Goal: Task Accomplishment & Management: Manage account settings

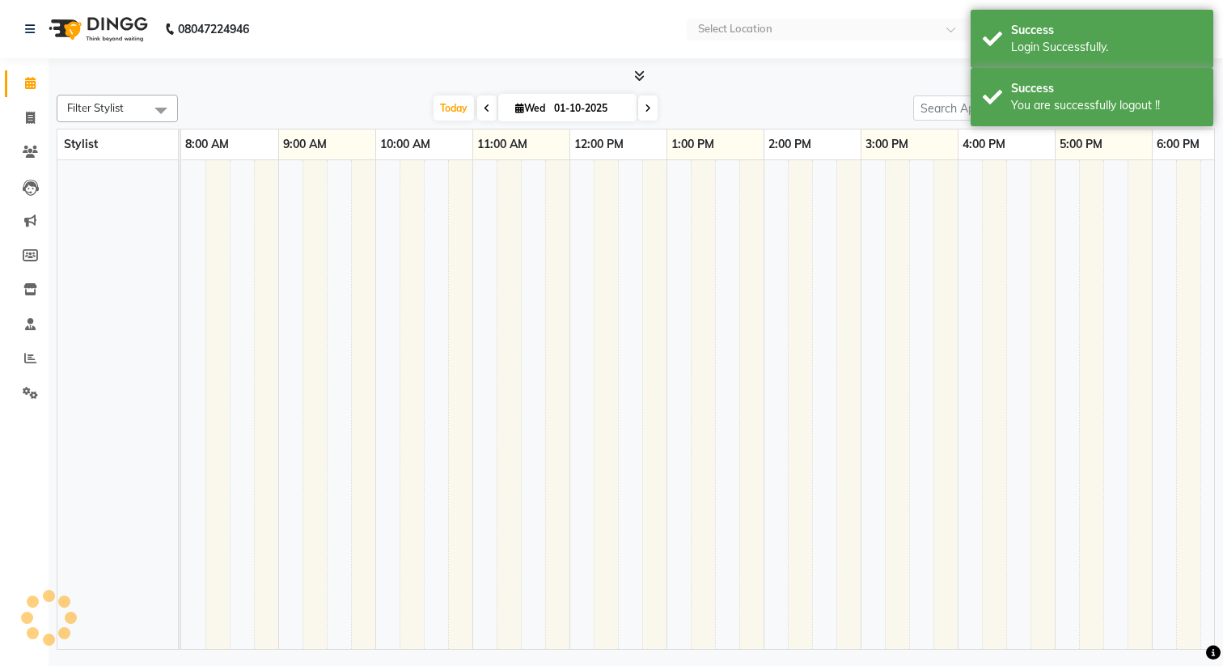
select select "en"
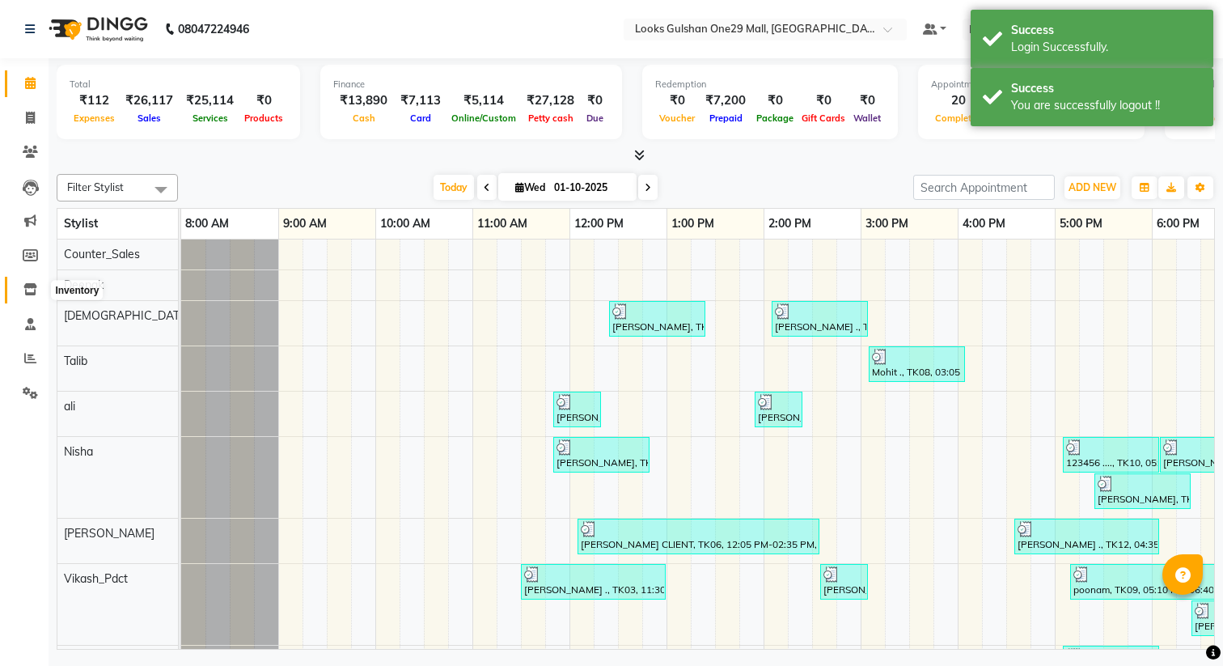
click at [26, 292] on icon at bounding box center [30, 289] width 14 height 12
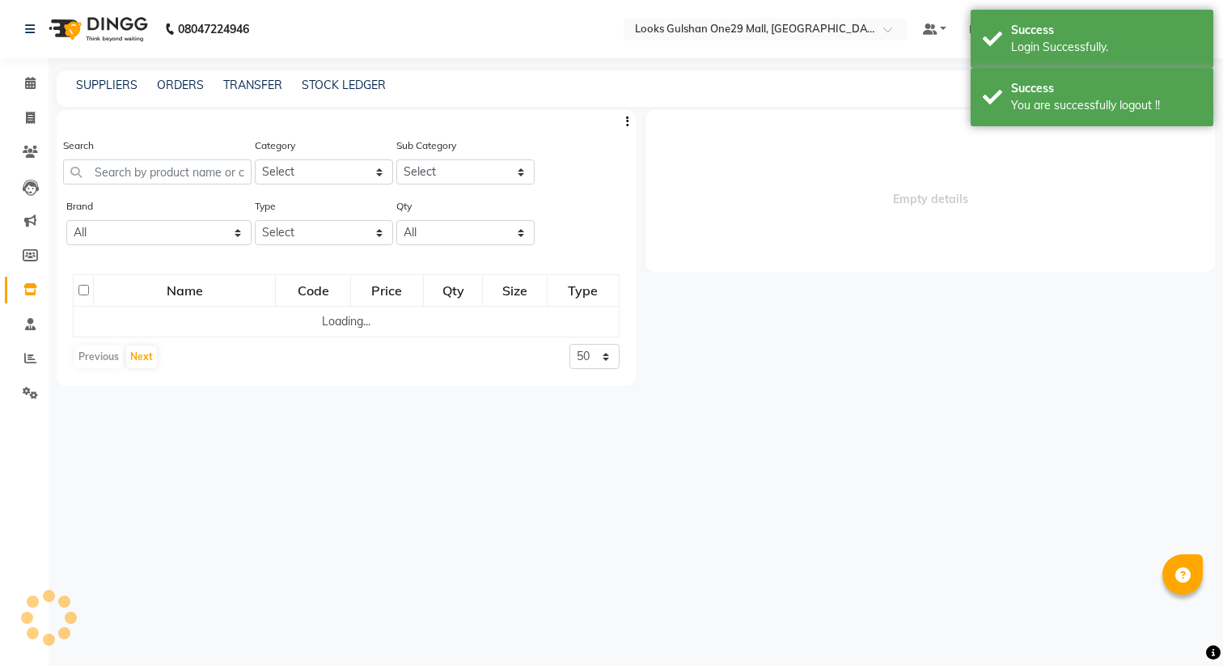
select select
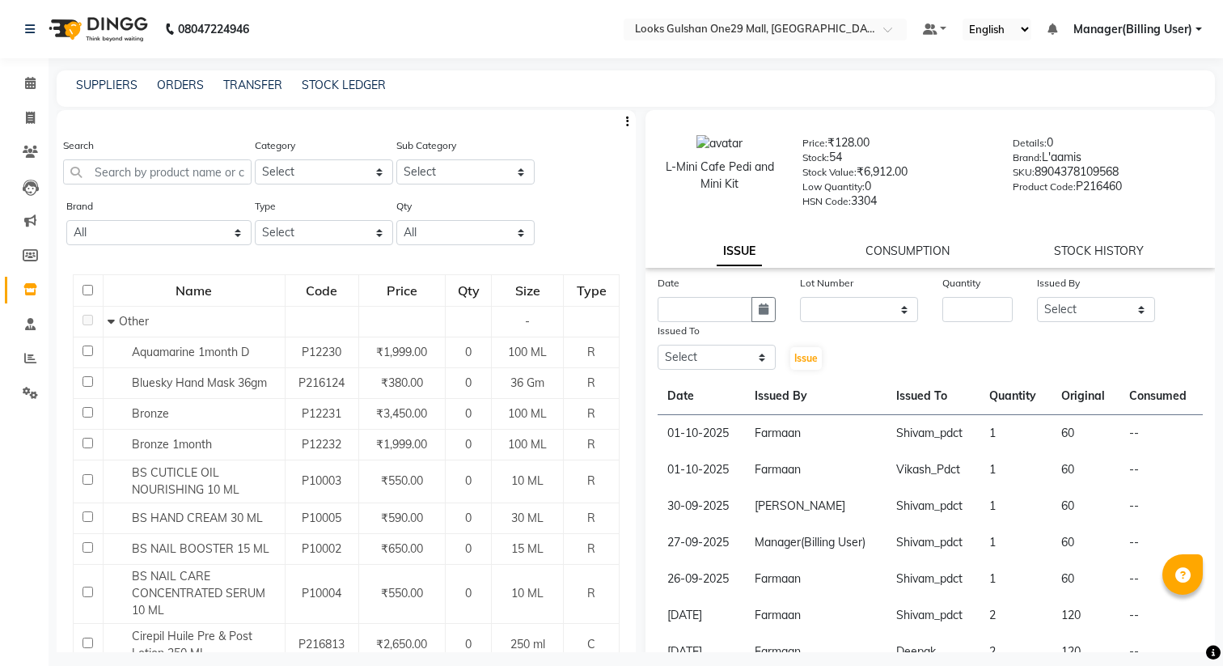
click at [622, 122] on button "button" at bounding box center [628, 121] width 16 height 17
click at [317, 177] on select "Select Skin Personal Care Hair Threading Loreal Bio Top Cons. Bio Top Retail Co…" at bounding box center [324, 171] width 138 height 25
select select "534201250"
click at [255, 159] on select "Select Skin Personal Care Hair Threading Loreal Bio Top Cons. Bio Top Retail Co…" at bounding box center [324, 171] width 138 height 25
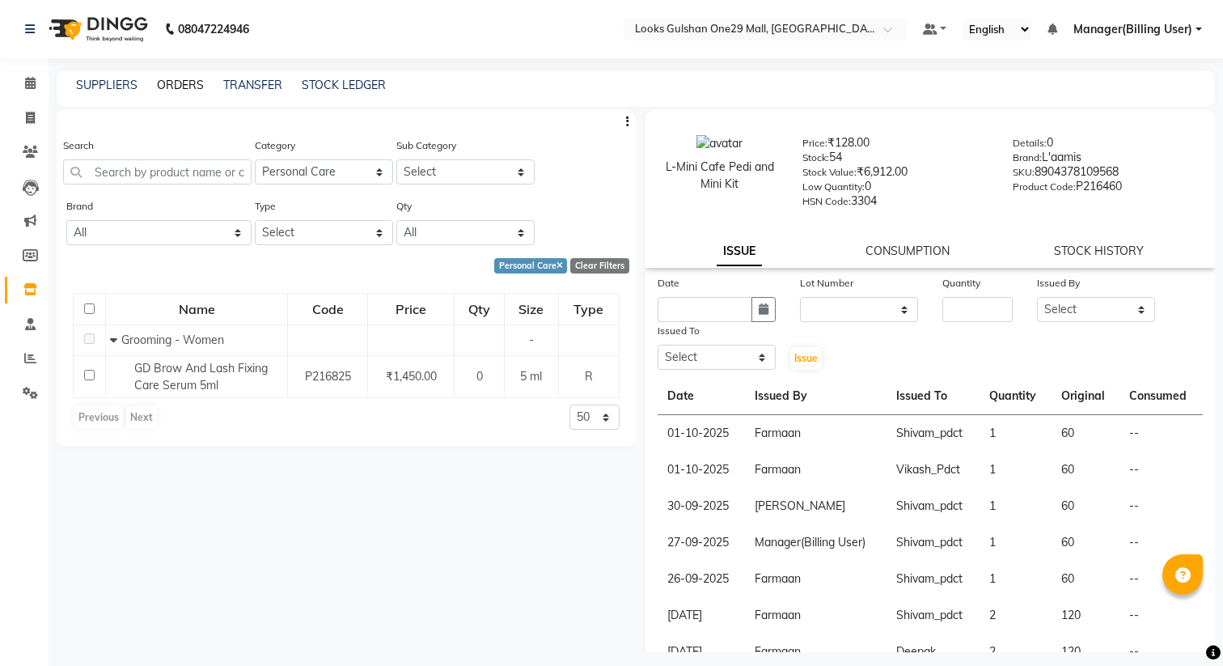
click at [179, 90] on link "ORDERS" at bounding box center [180, 85] width 47 height 15
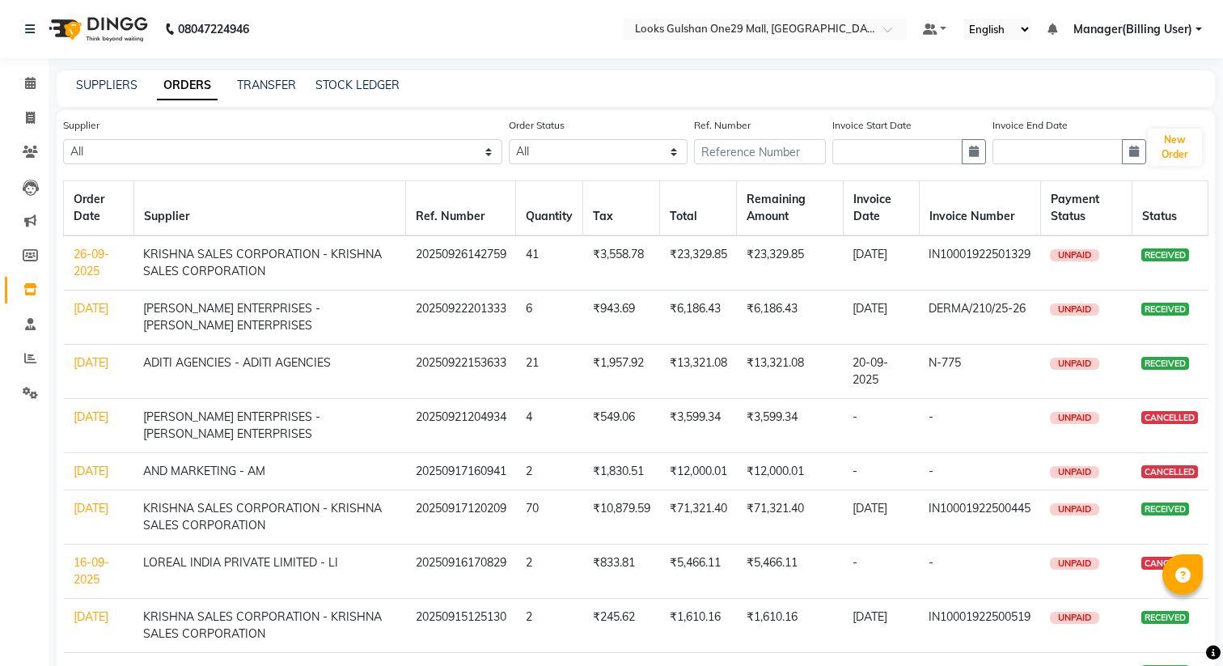
click at [117, 93] on div "SUPPLIERS" at bounding box center [106, 85] width 61 height 17
click at [117, 90] on link "SUPPLIERS" at bounding box center [106, 85] width 61 height 15
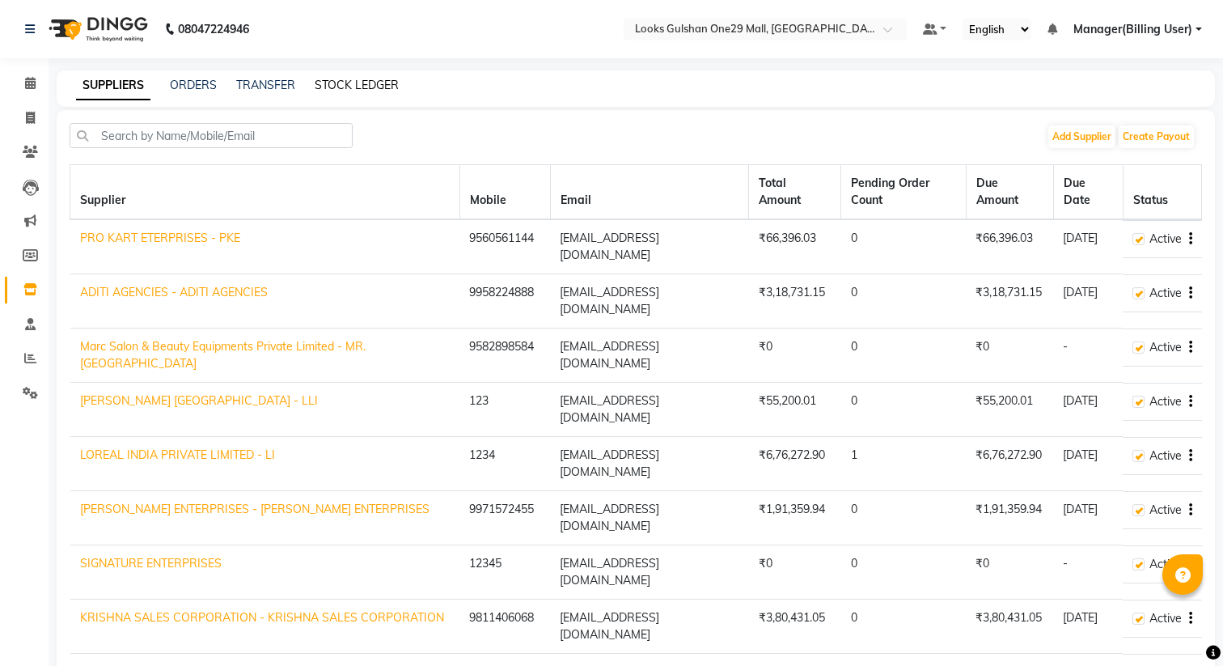
click at [335, 91] on link "STOCK LEDGER" at bounding box center [357, 85] width 84 height 15
select select "all"
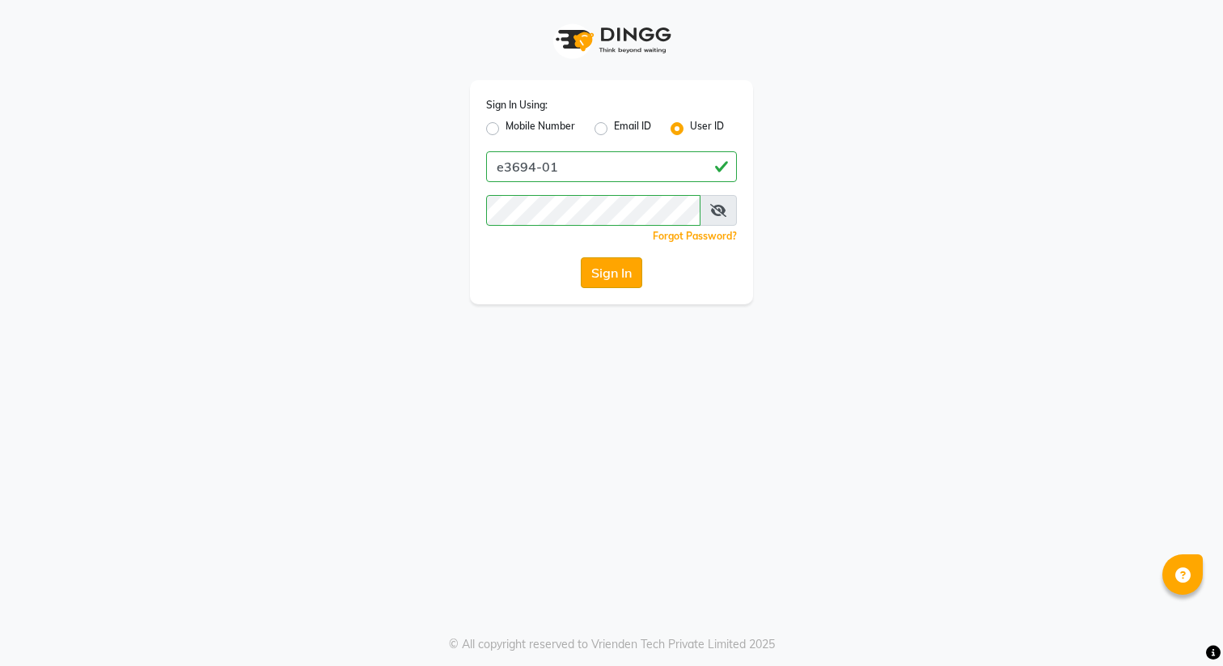
click at [603, 282] on button "Sign In" at bounding box center [611, 272] width 61 height 31
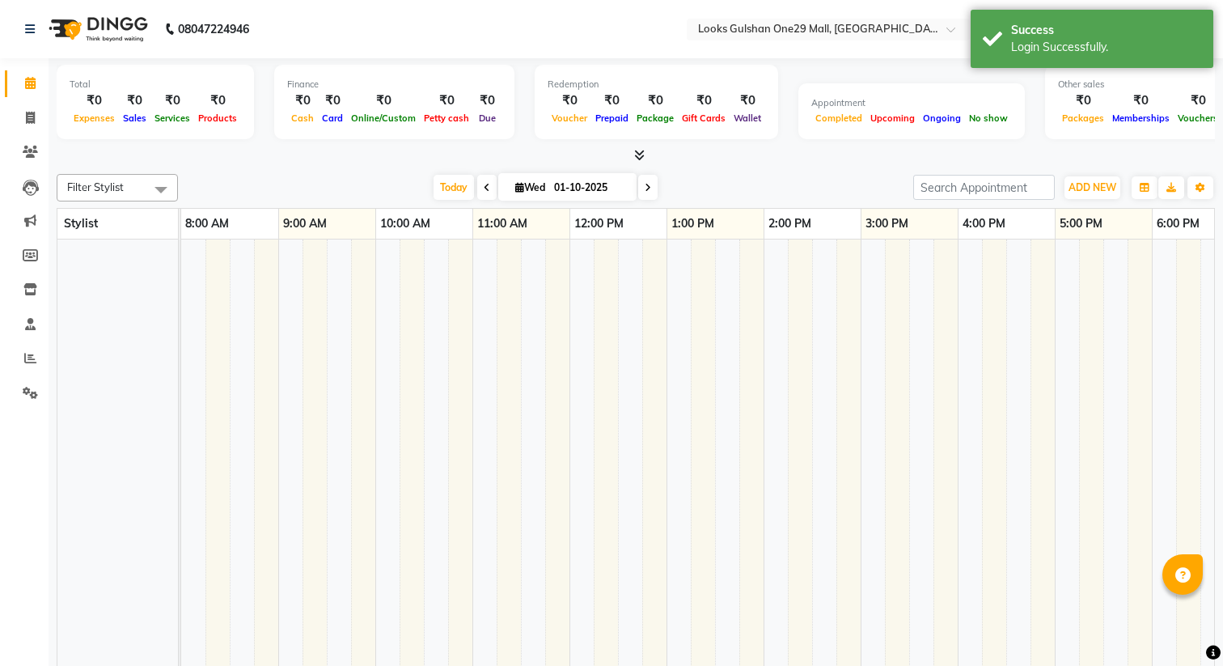
select select "en"
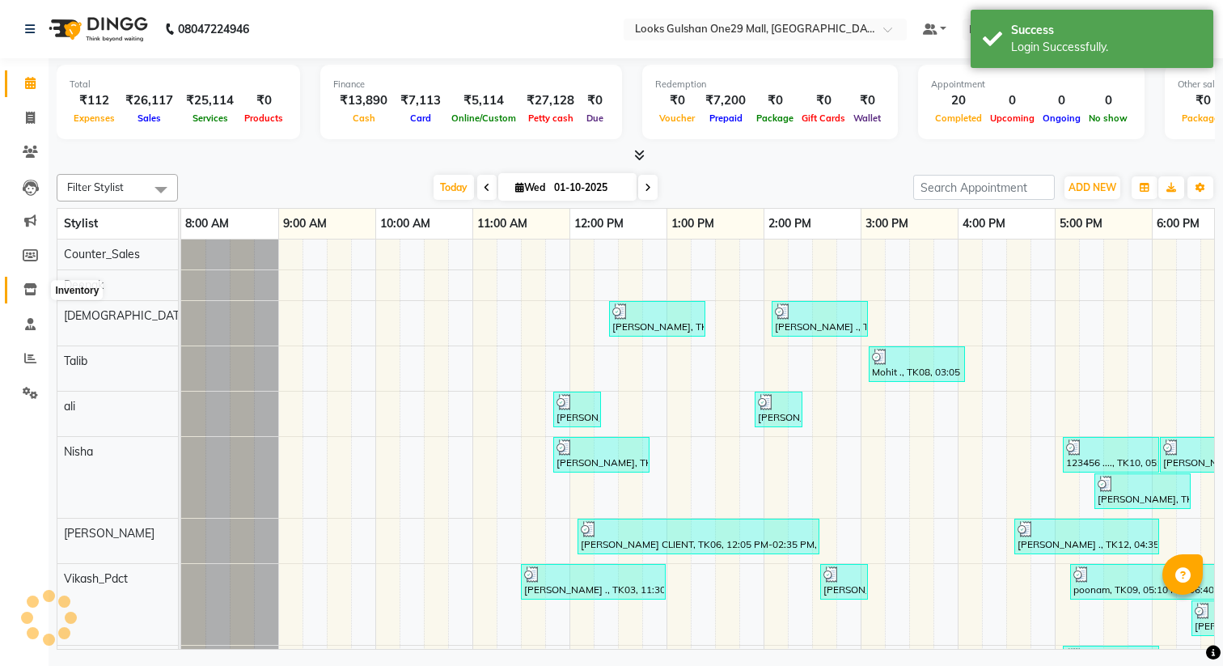
click at [24, 290] on icon at bounding box center [30, 289] width 14 height 12
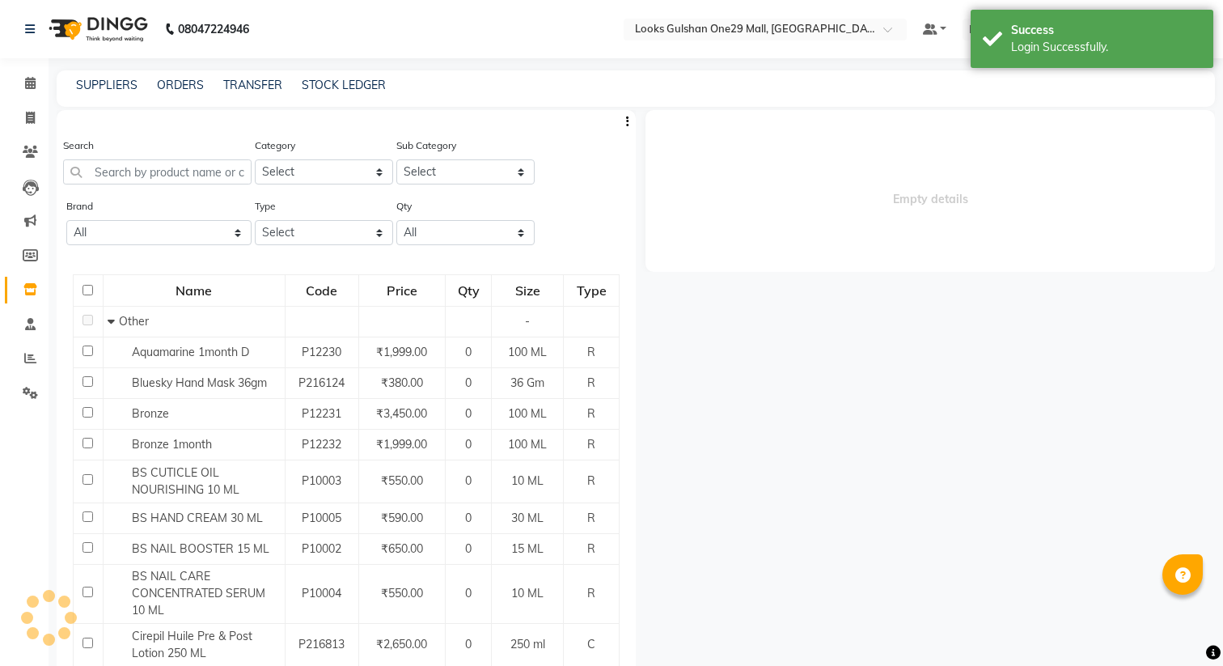
select select
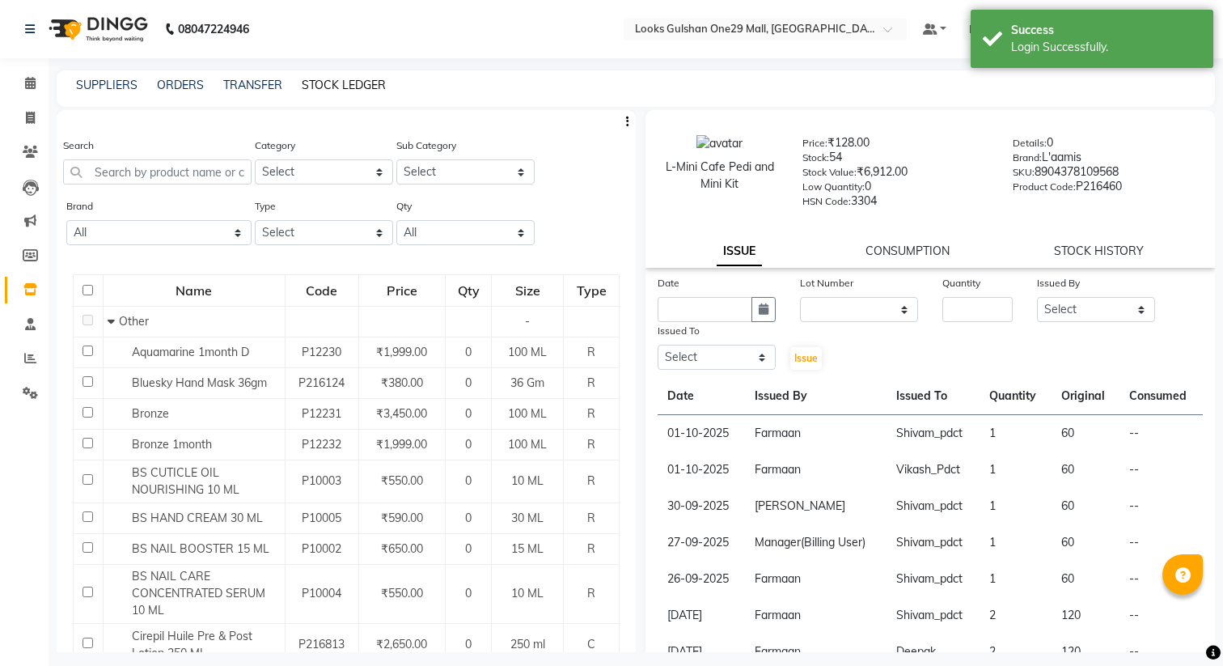
click at [346, 88] on link "STOCK LEDGER" at bounding box center [344, 85] width 84 height 15
select select "all"
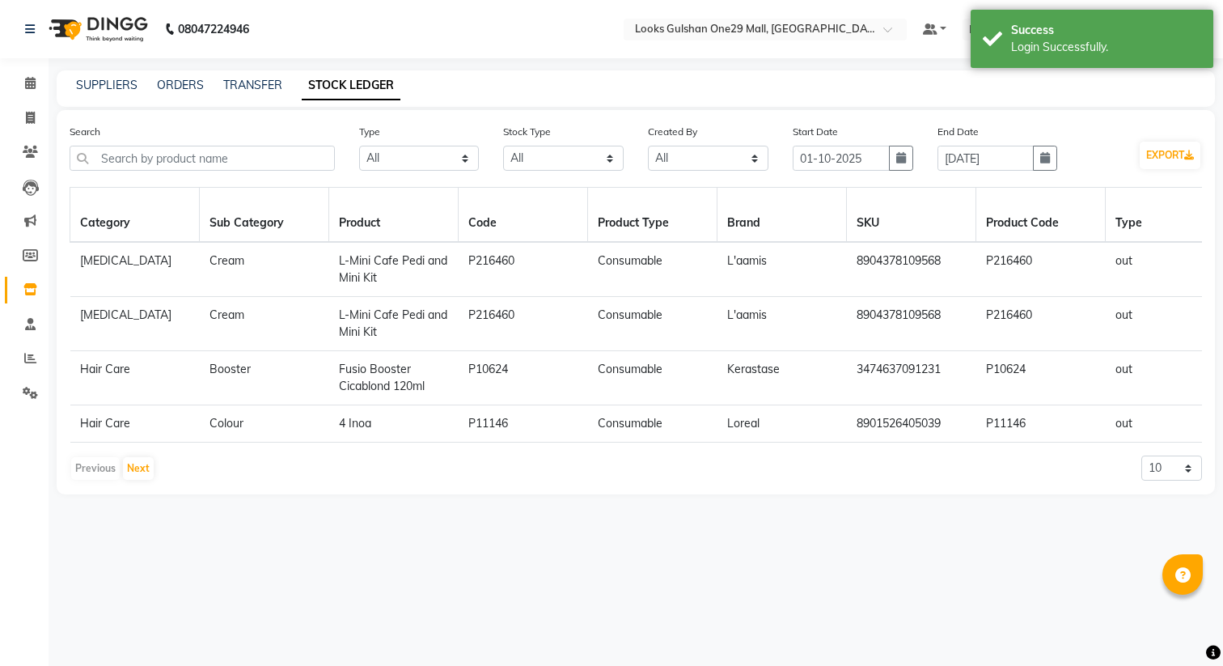
click at [274, 99] on div "SUPPLIERS ORDERS TRANSFER STOCK LEDGER" at bounding box center [636, 88] width 1159 height 36
click at [244, 89] on link "TRANSFER" at bounding box center [252, 85] width 59 height 15
select select "sender"
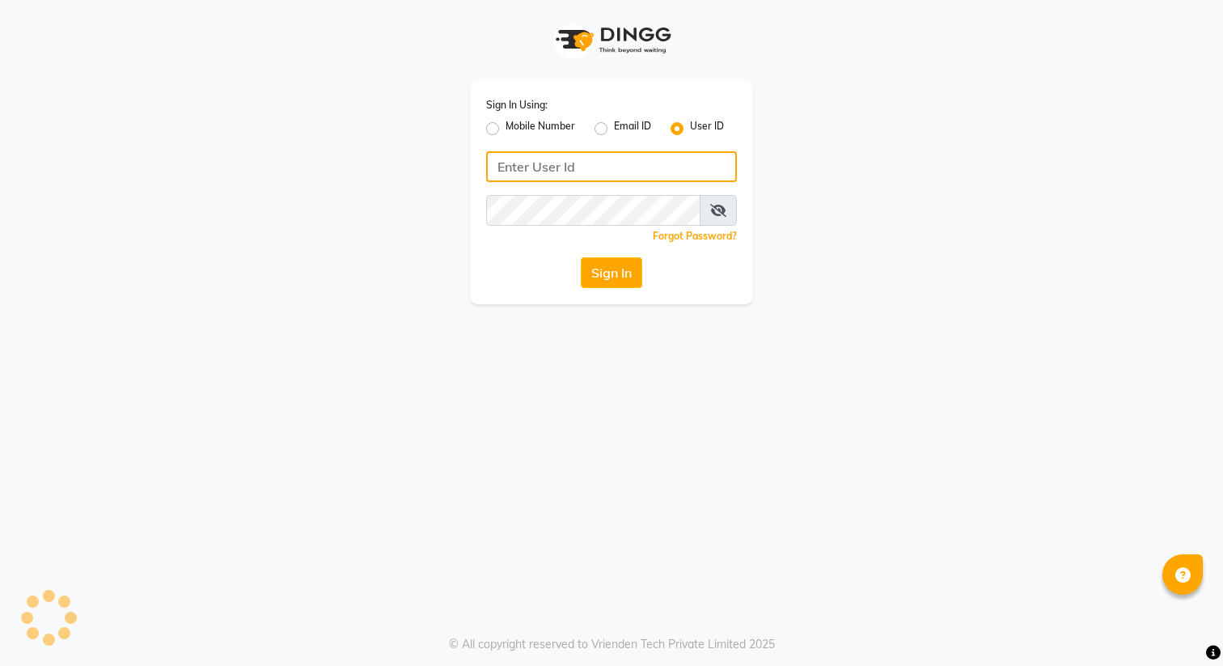
type input "e3694-01"
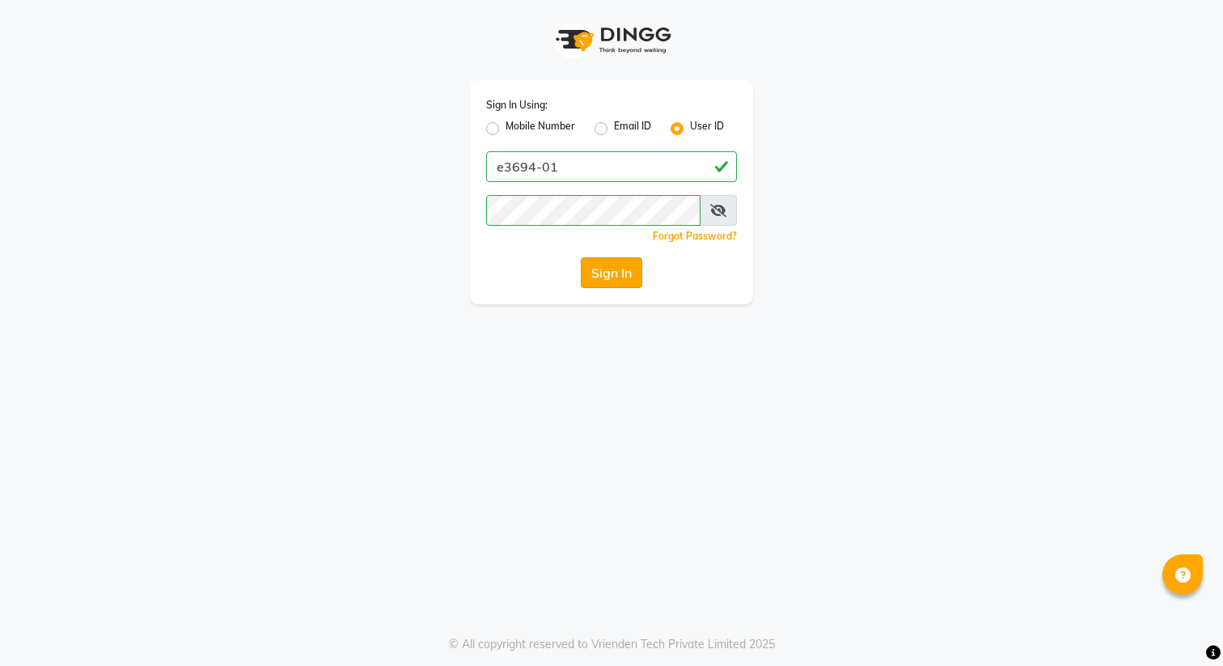
click at [617, 280] on button "Sign In" at bounding box center [611, 272] width 61 height 31
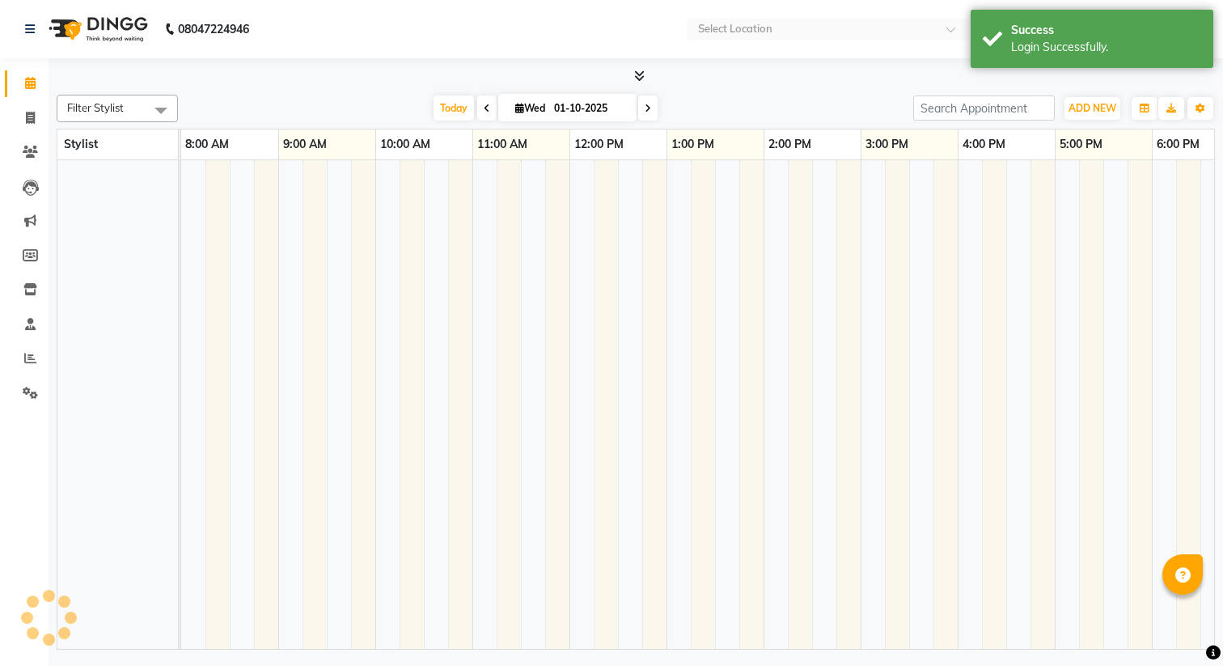
select select "en"
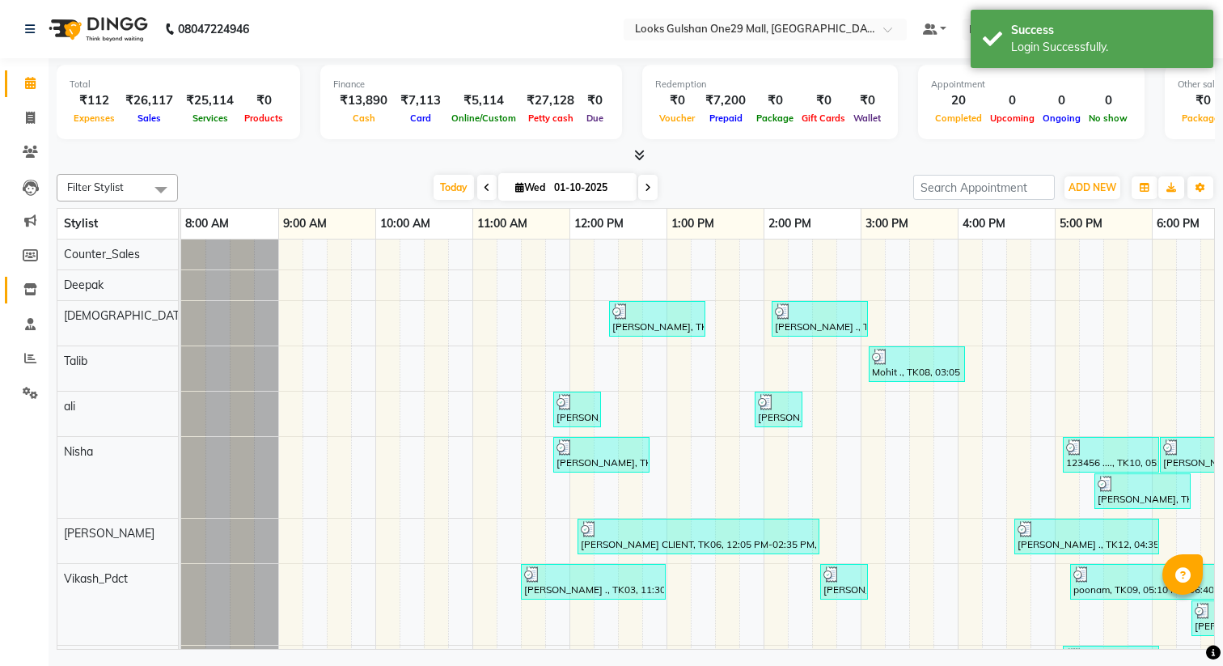
click at [28, 278] on link "Inventory" at bounding box center [24, 290] width 39 height 27
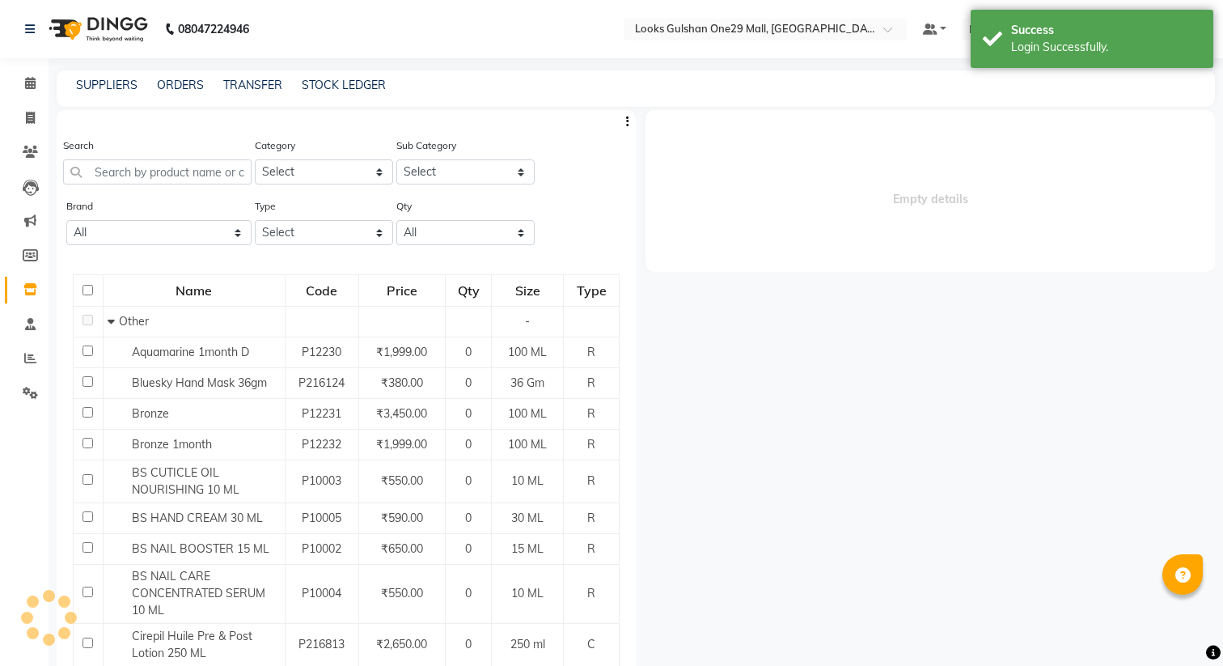
select select
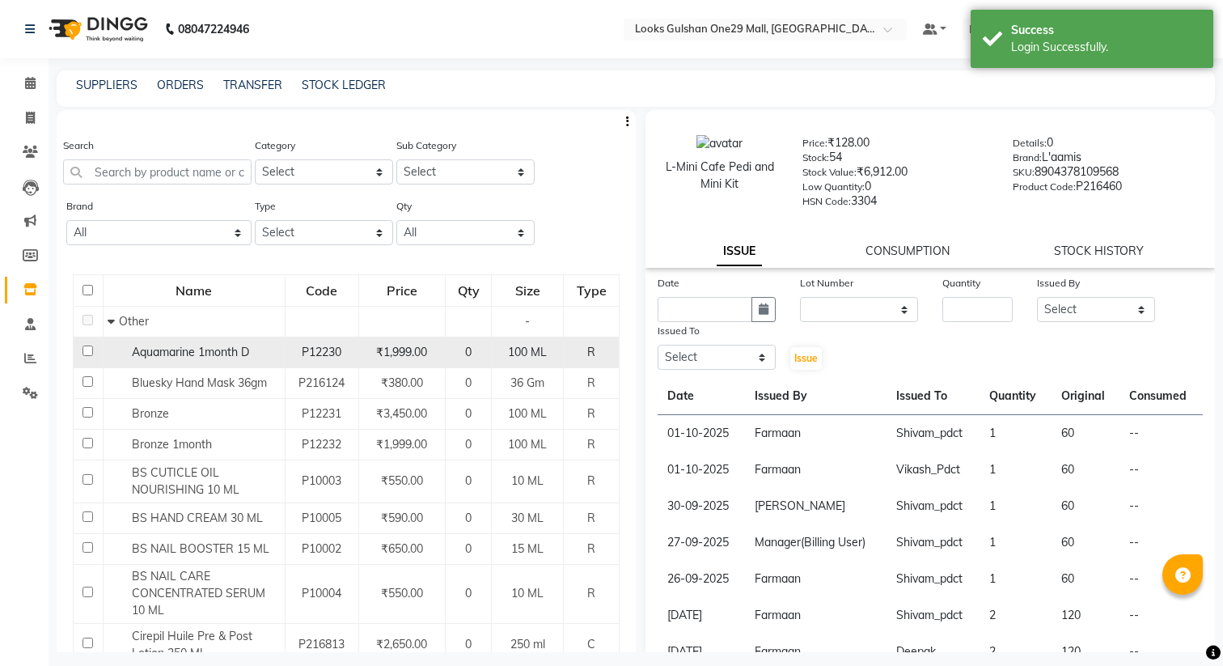
click at [87, 349] on input "checkbox" at bounding box center [88, 351] width 11 height 11
checkbox input "true"
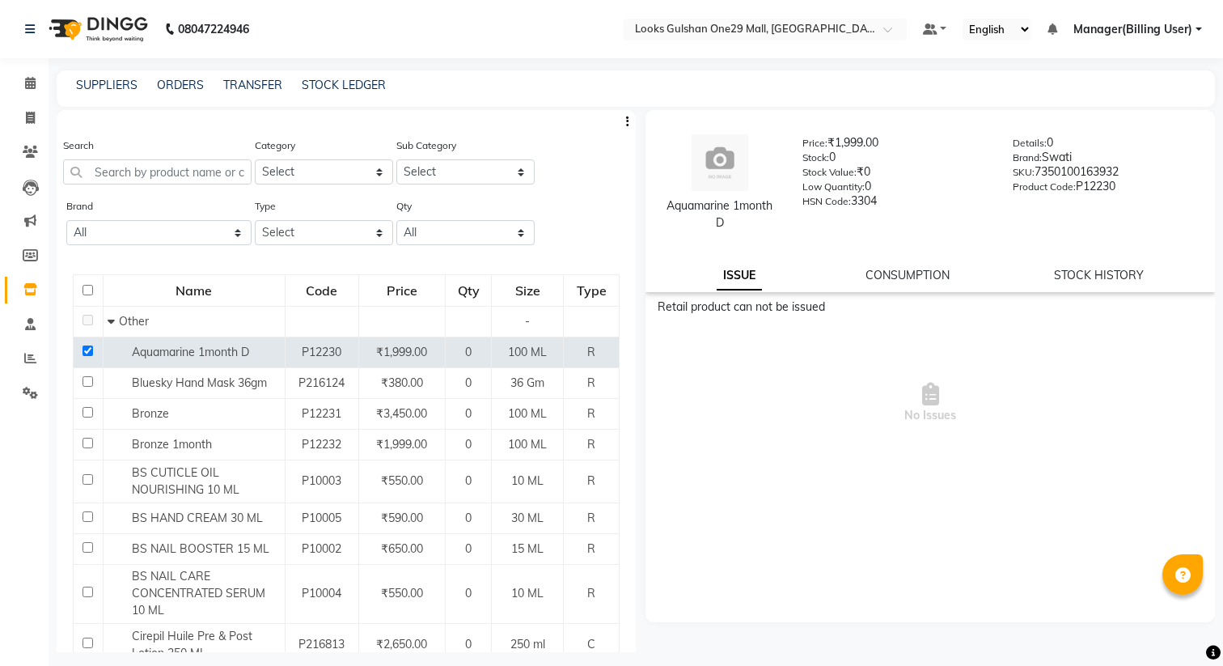
scroll to position [11, 0]
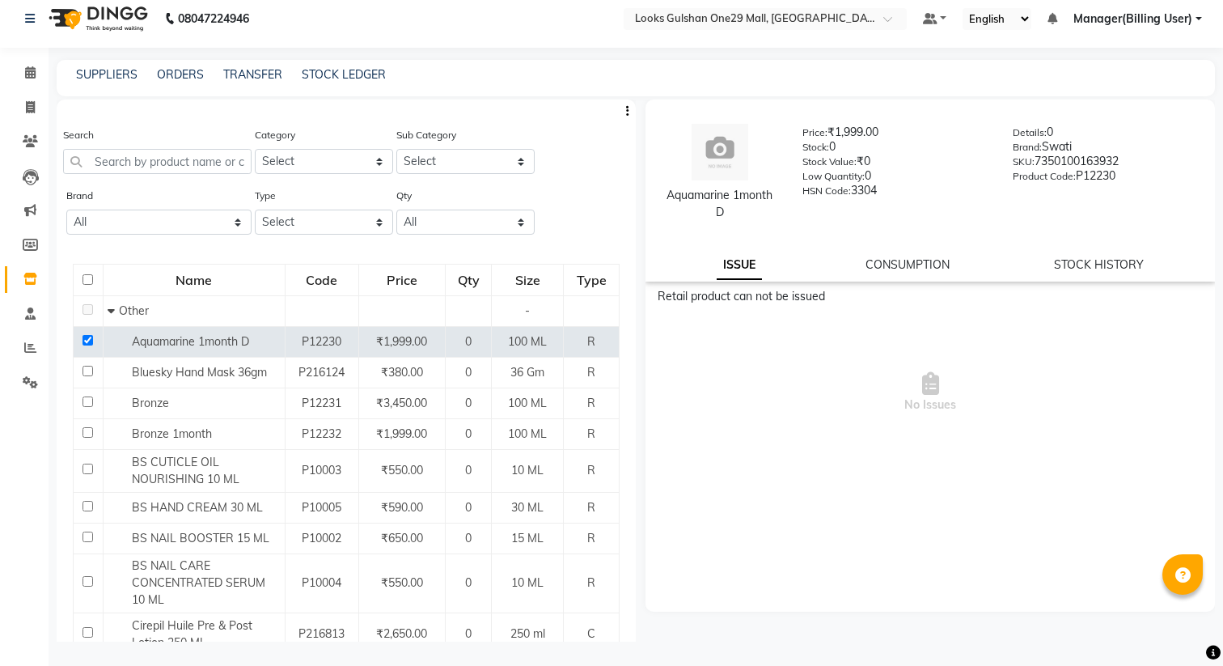
click at [901, 273] on div "Aquamarine 1month D Price: ₹1,999.00 Stock: 0 Stock Value: ₹0 Low Quantity: 0 H…" at bounding box center [931, 191] width 570 height 182
click at [907, 263] on link "CONSUMPTION" at bounding box center [908, 264] width 84 height 15
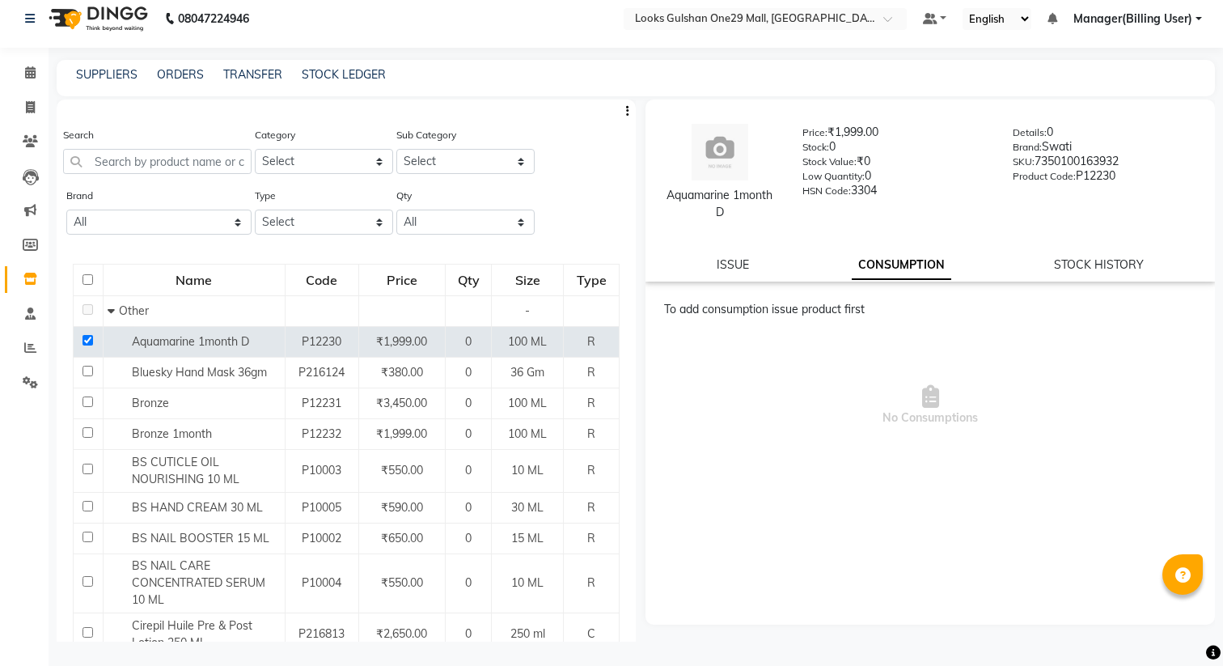
click at [1099, 274] on div "Aquamarine 1month D Price: ₹1,999.00 Stock: 0 Stock Value: ₹0 Low Quantity: 0 H…" at bounding box center [931, 191] width 570 height 182
click at [1087, 266] on link "STOCK HISTORY" at bounding box center [1099, 264] width 90 height 15
select select "all"
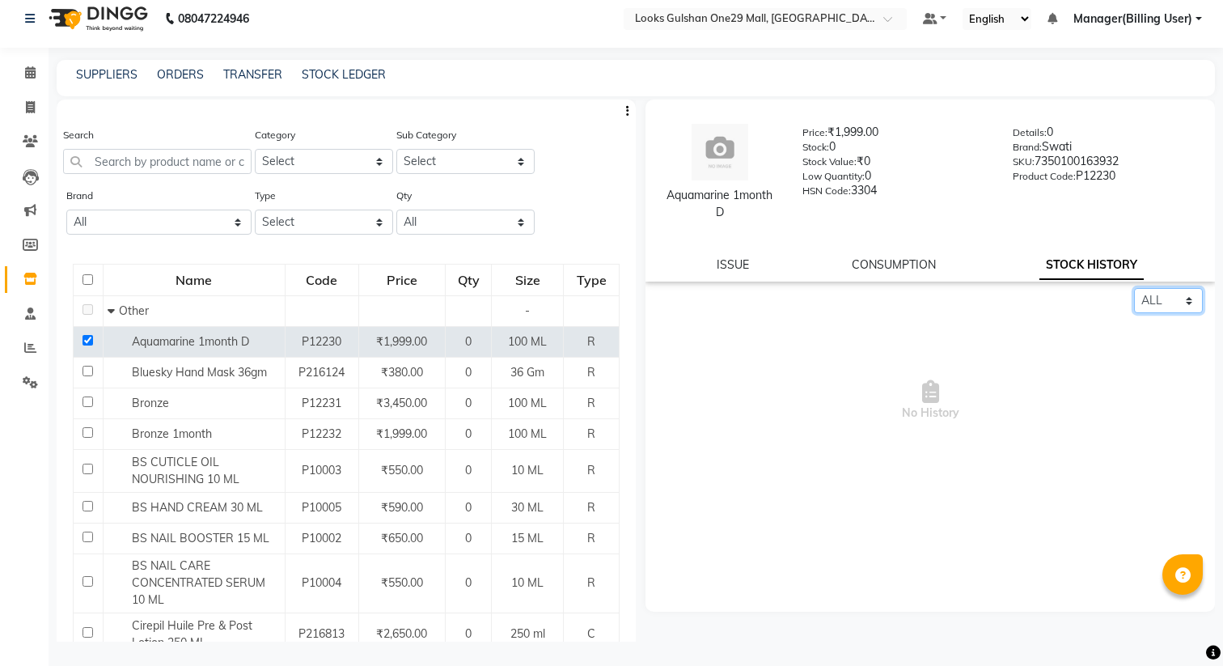
click at [1158, 298] on select "Select ALL IN OUT" at bounding box center [1168, 300] width 69 height 25
click at [189, 73] on link "ORDERS" at bounding box center [180, 74] width 47 height 15
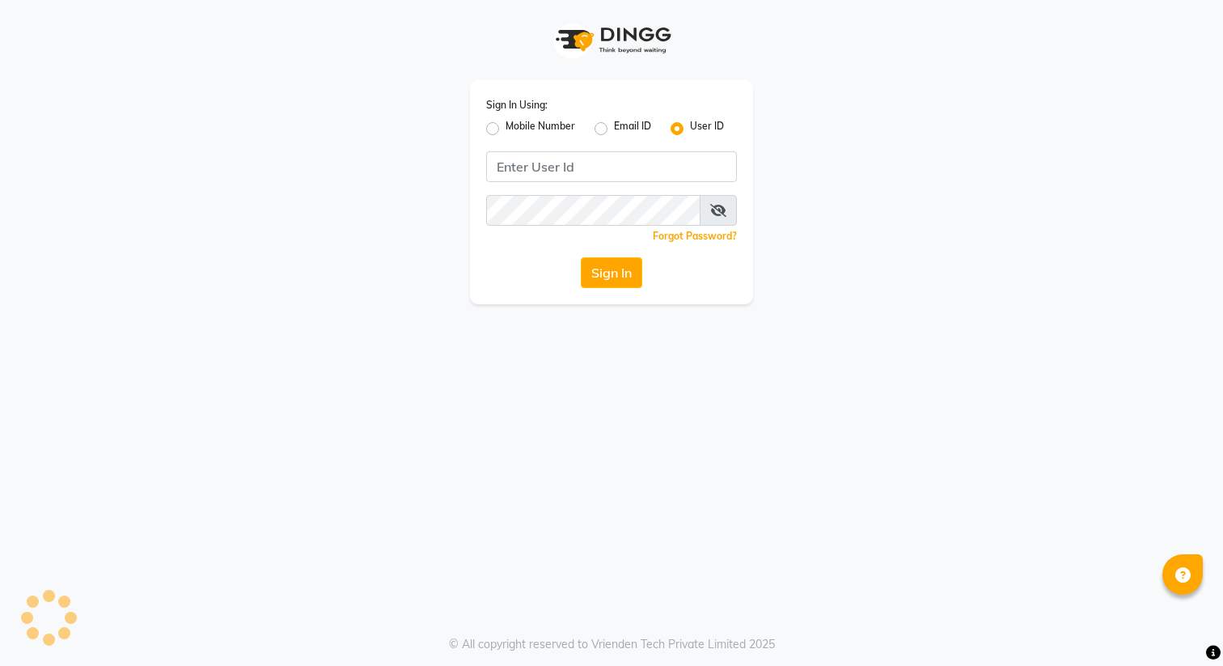
type input "e3694-01"
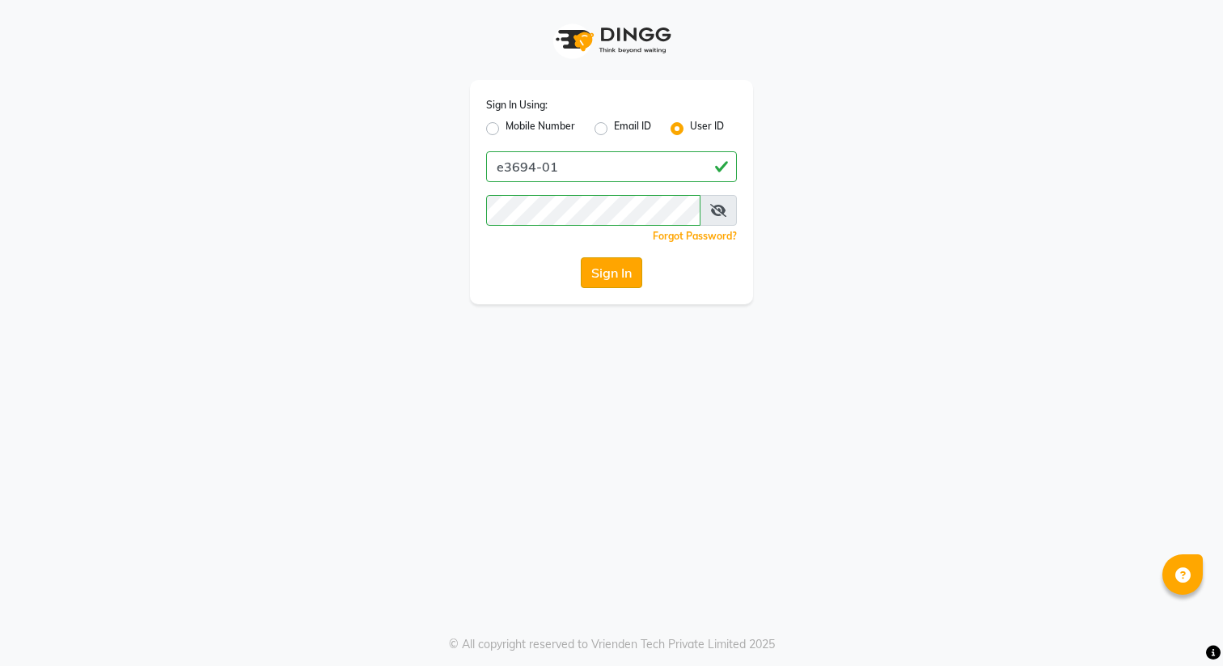
click at [610, 276] on button "Sign In" at bounding box center [611, 272] width 61 height 31
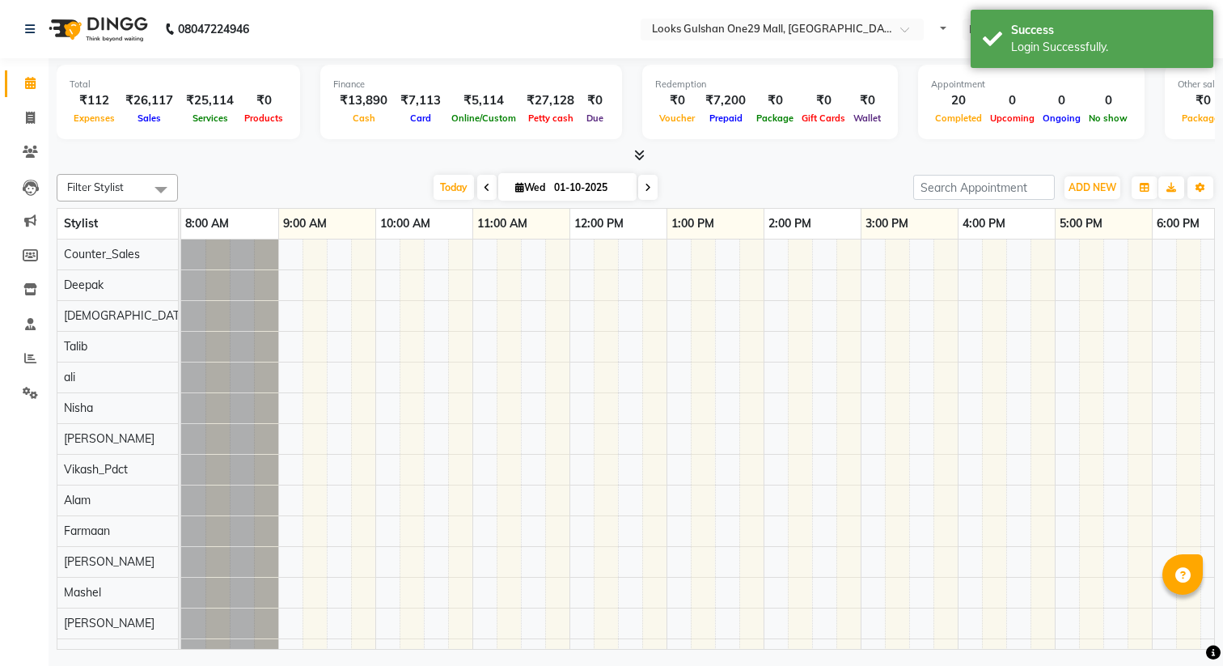
select select "en"
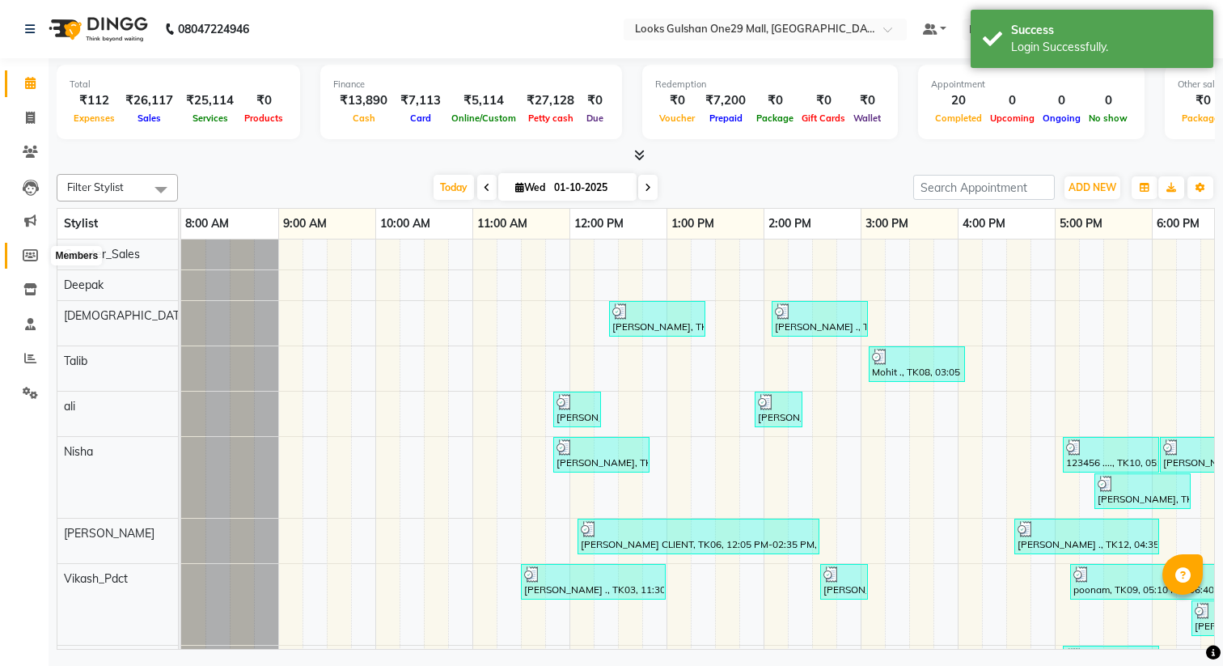
click at [20, 252] on span at bounding box center [30, 256] width 28 height 19
select select
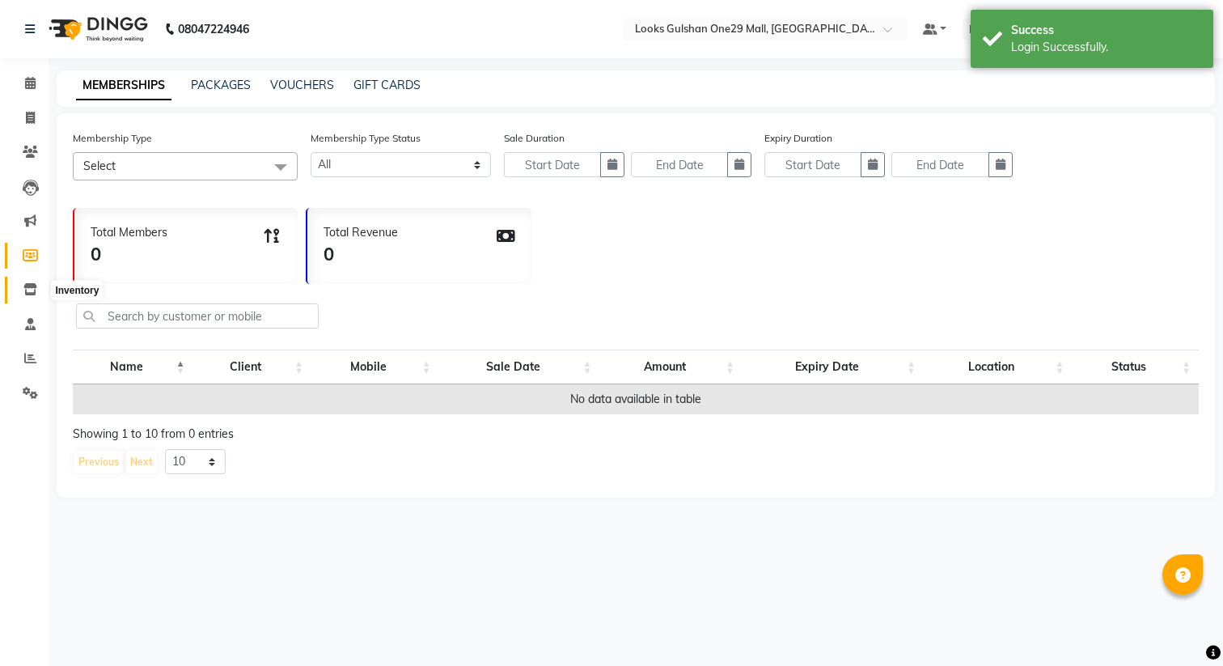
click at [24, 284] on icon at bounding box center [30, 289] width 14 height 12
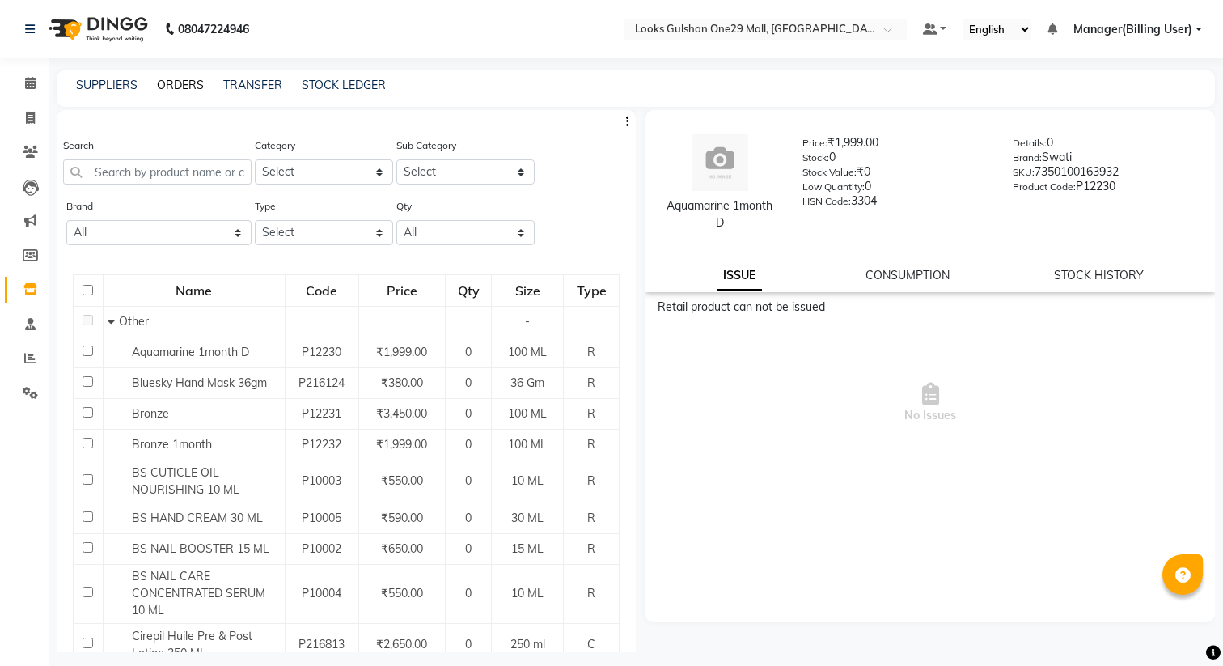
click at [184, 91] on link "ORDERS" at bounding box center [180, 85] width 47 height 15
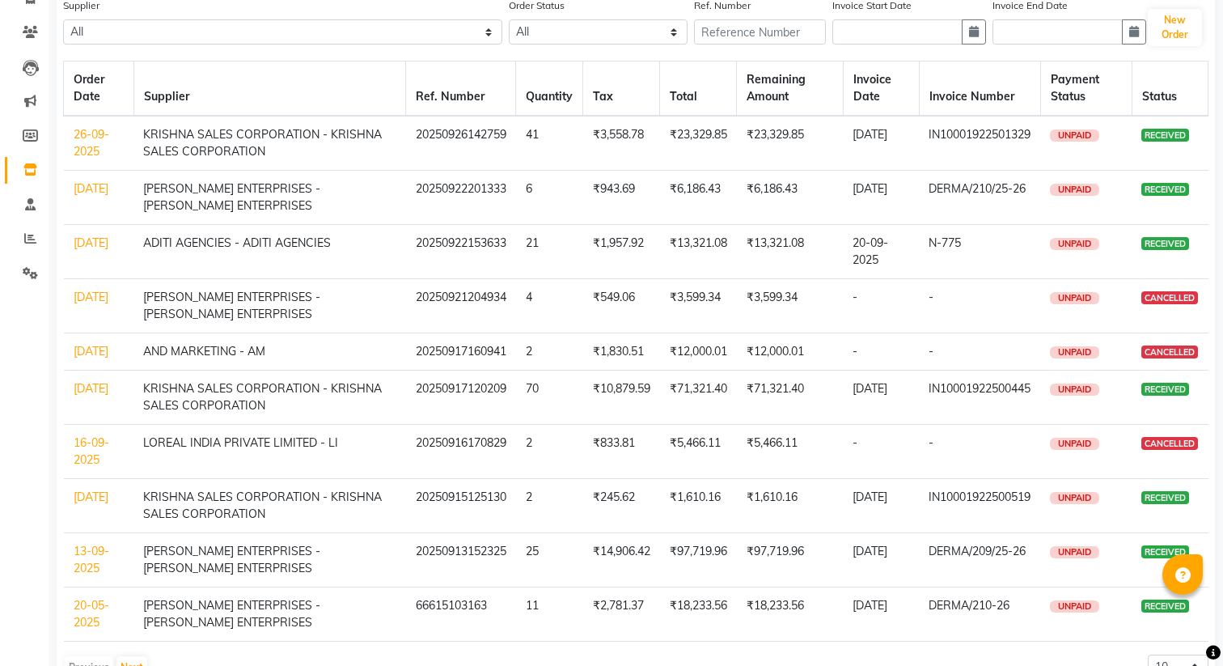
scroll to position [189, 0]
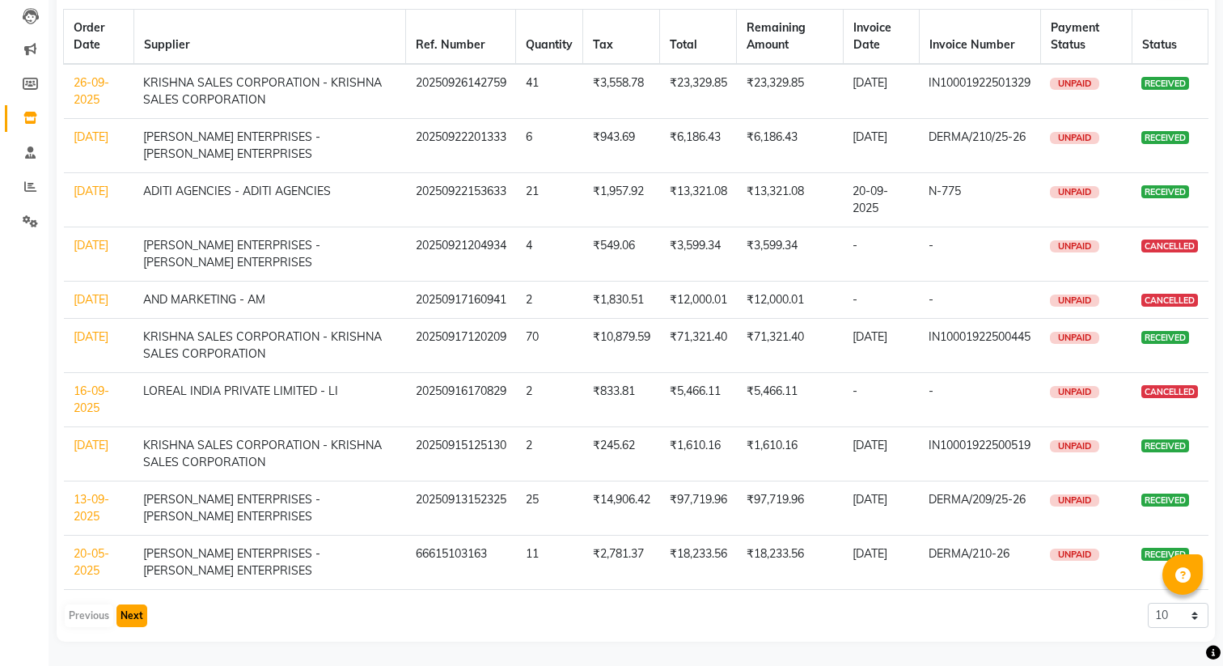
click at [123, 619] on button "Next" at bounding box center [132, 615] width 31 height 23
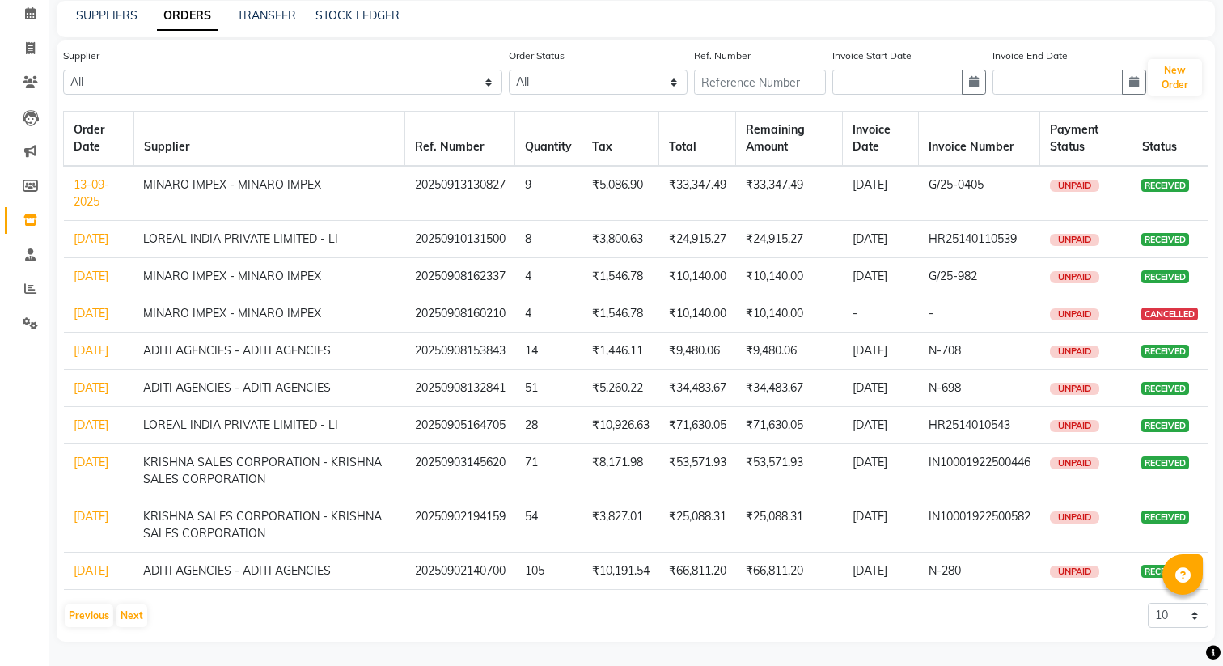
click at [90, 380] on link "[DATE]" at bounding box center [91, 387] width 35 height 15
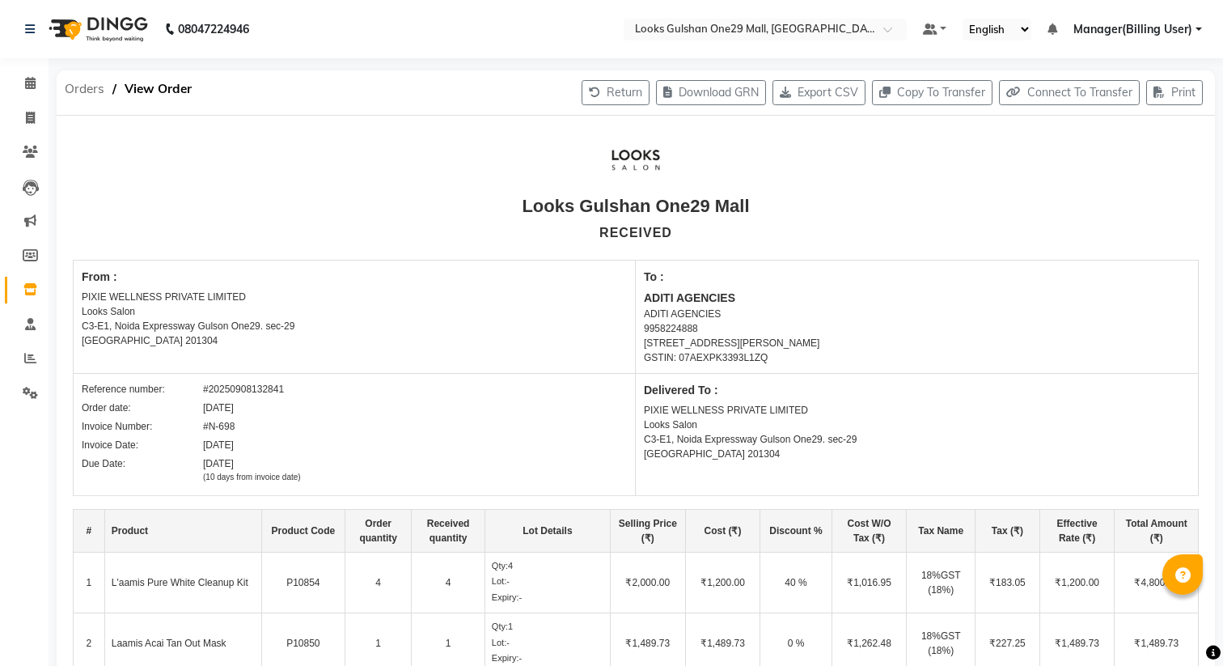
click at [84, 89] on span "Orders" at bounding box center [85, 88] width 56 height 29
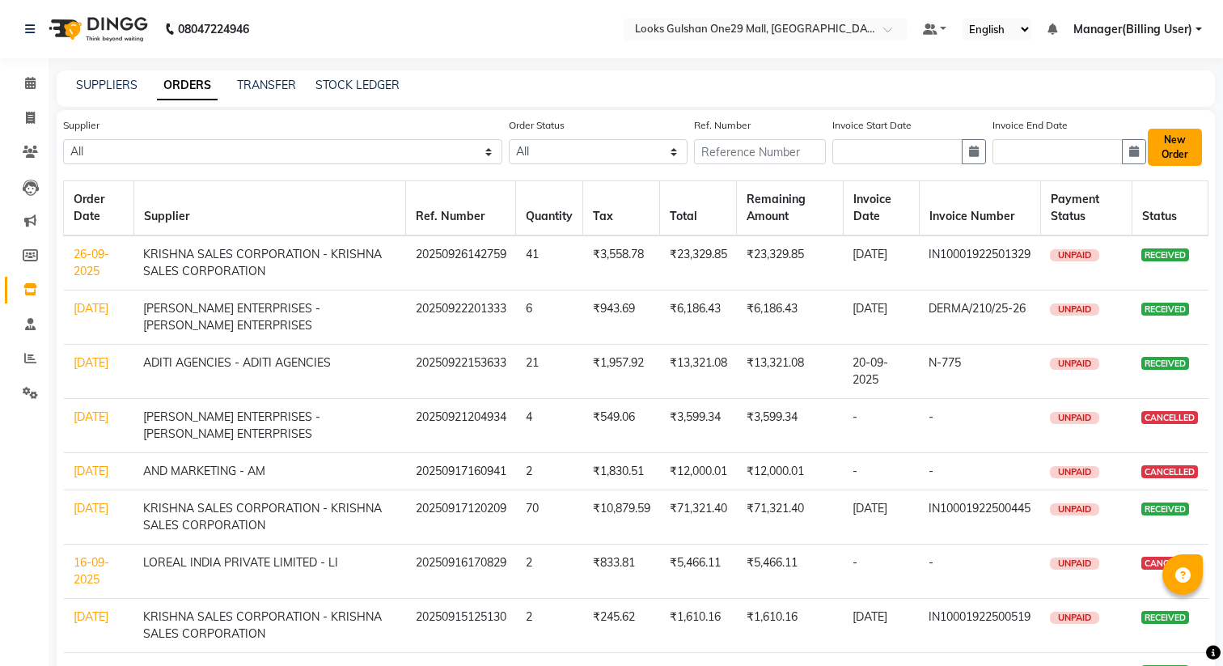
click at [1173, 153] on button "New Order" at bounding box center [1175, 147] width 54 height 37
select select "true"
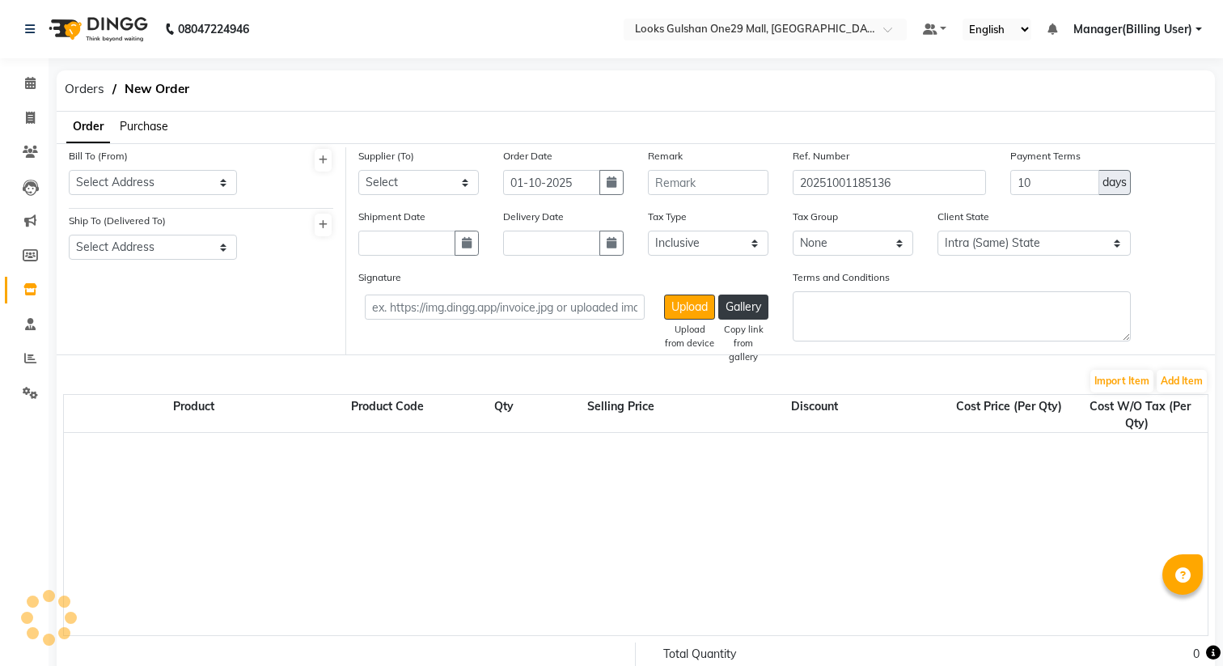
select select "3923"
click at [837, 240] on select "None GST5% GST 5% 5%GST 12%GST 18%GST GST" at bounding box center [853, 243] width 121 height 25
click at [716, 238] on select "Select Inclusive Exclusive" at bounding box center [708, 243] width 121 height 25
